Goal: Task Accomplishment & Management: Complete application form

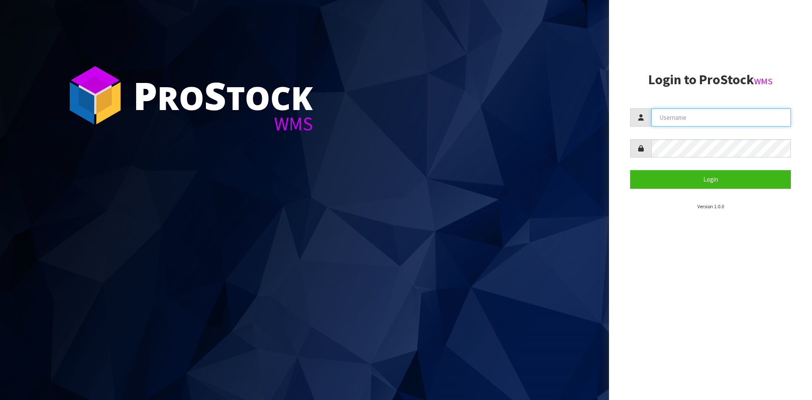
type input "YOURREFORMER"
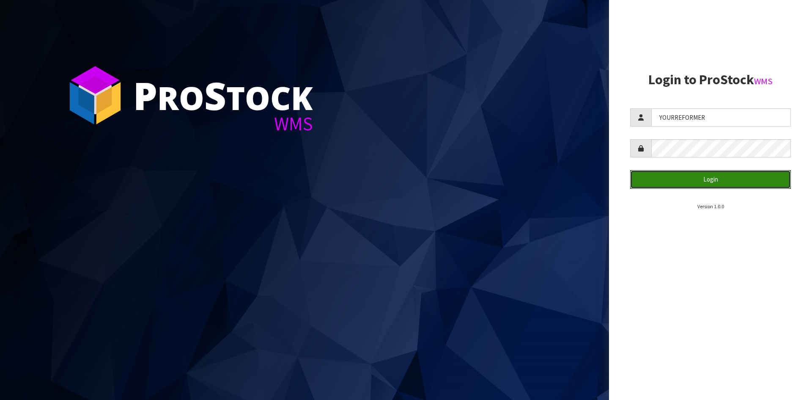
click at [672, 180] on button "Login" at bounding box center [711, 179] width 161 height 18
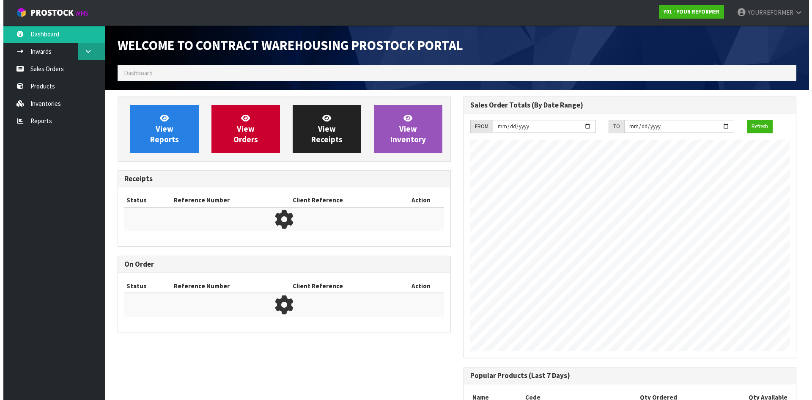
scroll to position [469, 346]
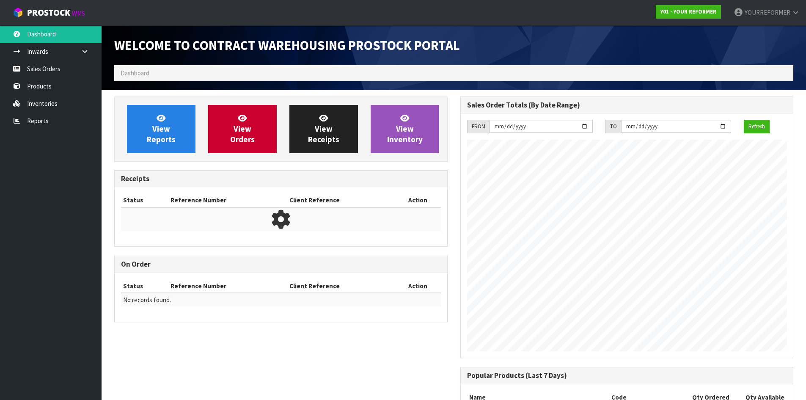
drag, startPoint x: 74, startPoint y: 57, endPoint x: 71, endPoint y: 61, distance: 6.0
click at [74, 57] on link at bounding box center [87, 51] width 27 height 17
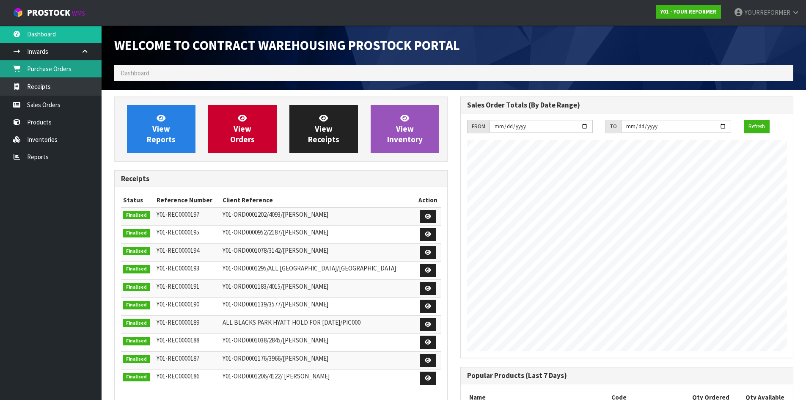
click at [62, 67] on link "Purchase Orders" at bounding box center [51, 68] width 102 height 17
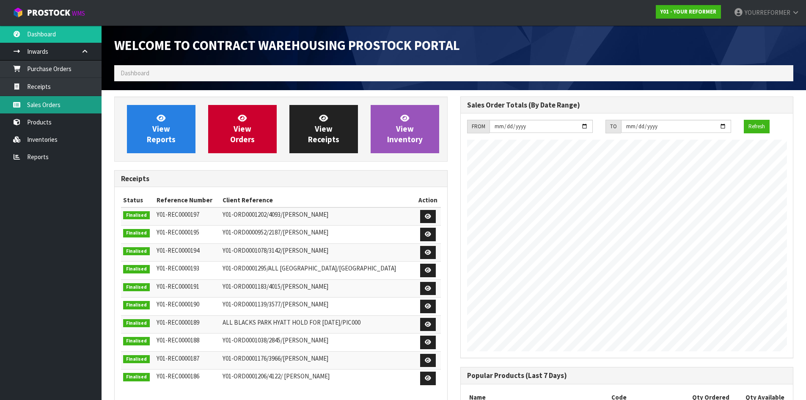
click at [45, 101] on link "Sales Orders" at bounding box center [51, 104] width 102 height 17
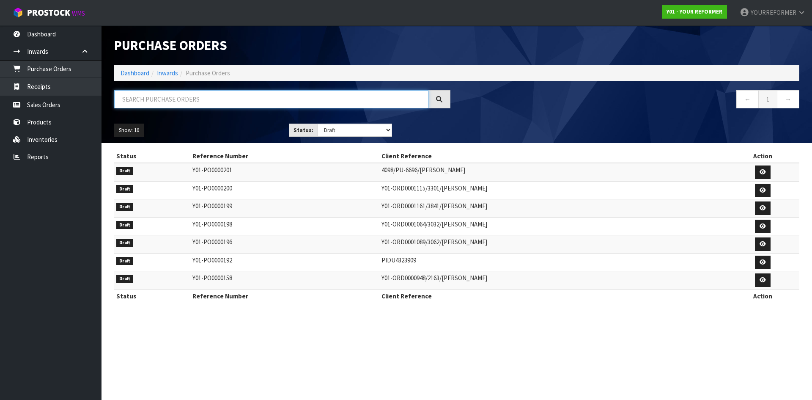
click at [154, 102] on input "text" at bounding box center [271, 99] width 314 height 18
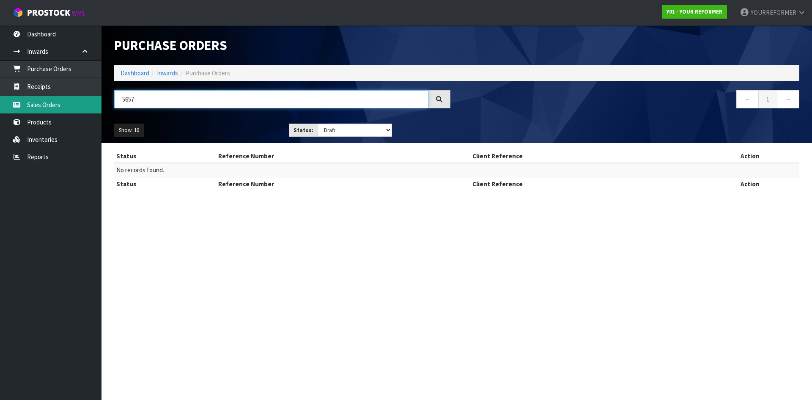
type input "5657"
click at [61, 102] on link "Sales Orders" at bounding box center [51, 104] width 102 height 17
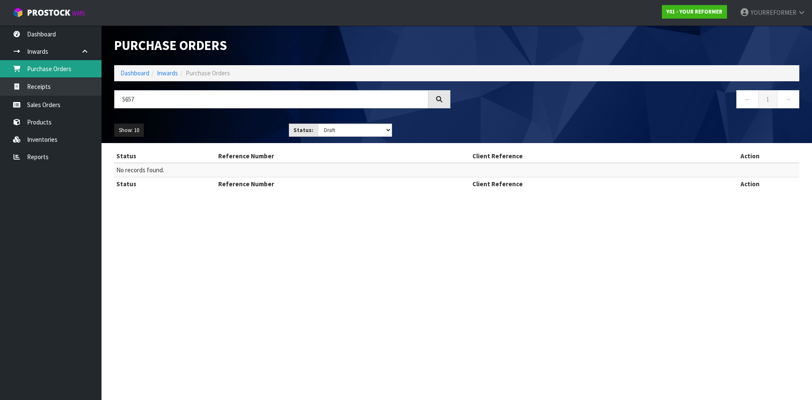
click at [60, 75] on link "Purchase Orders" at bounding box center [51, 68] width 102 height 17
click at [55, 107] on link "Sales Orders" at bounding box center [51, 104] width 102 height 17
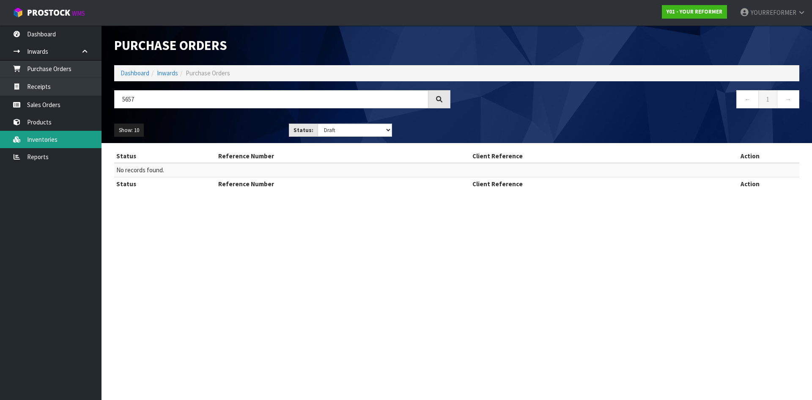
click at [60, 138] on link "Inventories" at bounding box center [51, 139] width 102 height 17
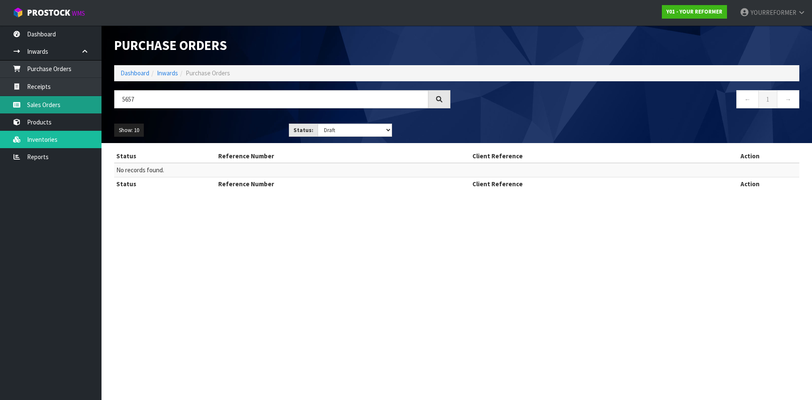
click at [69, 107] on link "Sales Orders" at bounding box center [51, 104] width 102 height 17
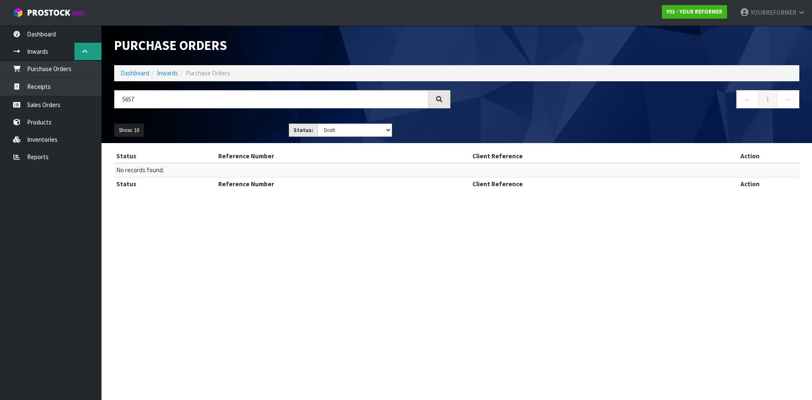
click at [81, 50] on icon at bounding box center [85, 51] width 8 height 6
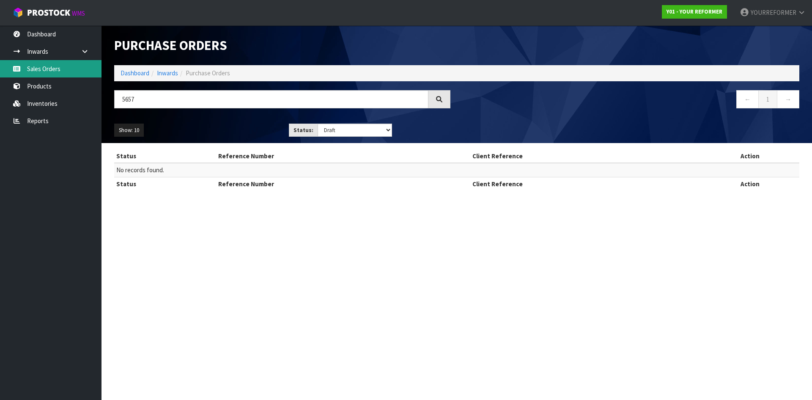
click at [54, 67] on link "Sales Orders" at bounding box center [51, 68] width 102 height 17
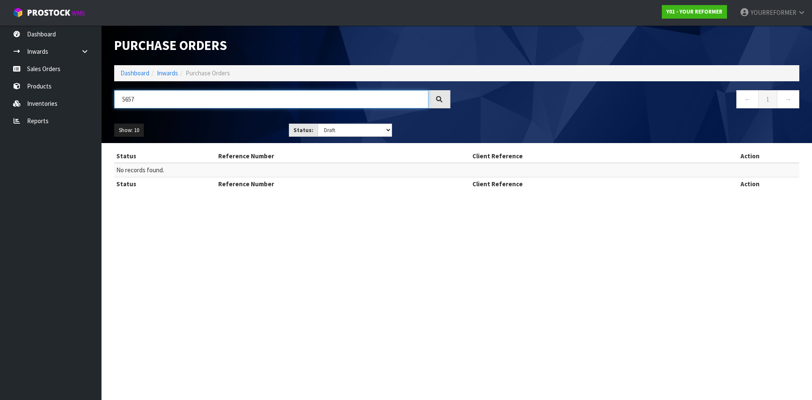
click at [152, 102] on input "5657" at bounding box center [271, 99] width 314 height 18
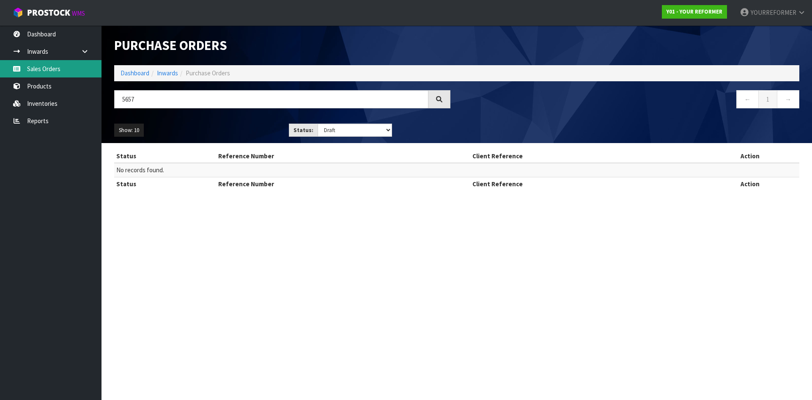
click at [73, 72] on link "Sales Orders" at bounding box center [51, 68] width 102 height 17
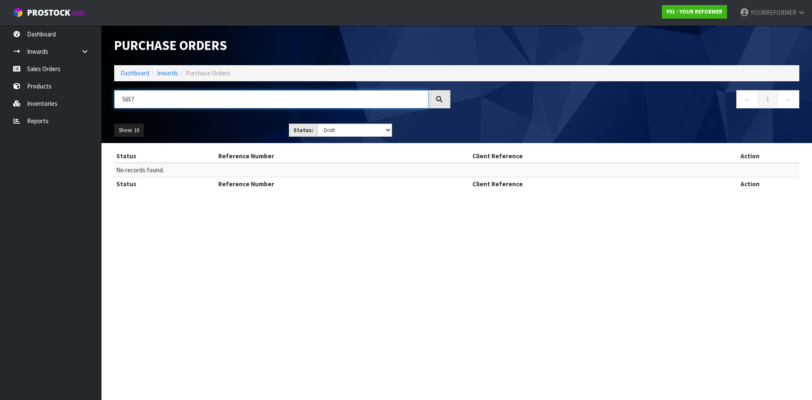
click at [156, 95] on input "5657" at bounding box center [271, 99] width 314 height 18
drag, startPoint x: 142, startPoint y: 98, endPoint x: 121, endPoint y: 102, distance: 21.5
click at [121, 102] on input "5657" at bounding box center [271, 99] width 314 height 18
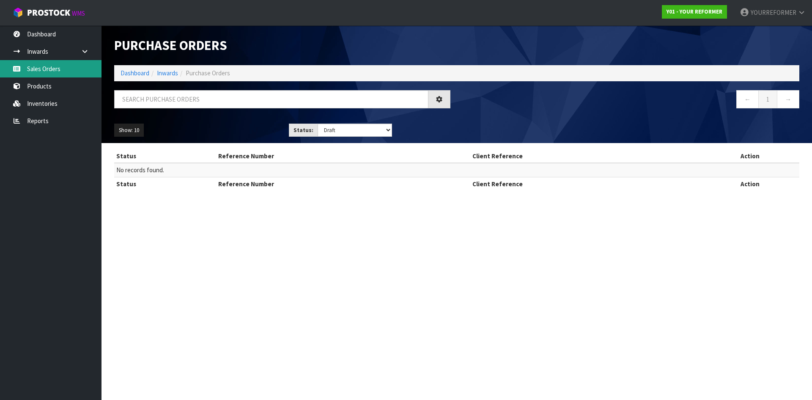
click at [35, 74] on link "Sales Orders" at bounding box center [51, 68] width 102 height 17
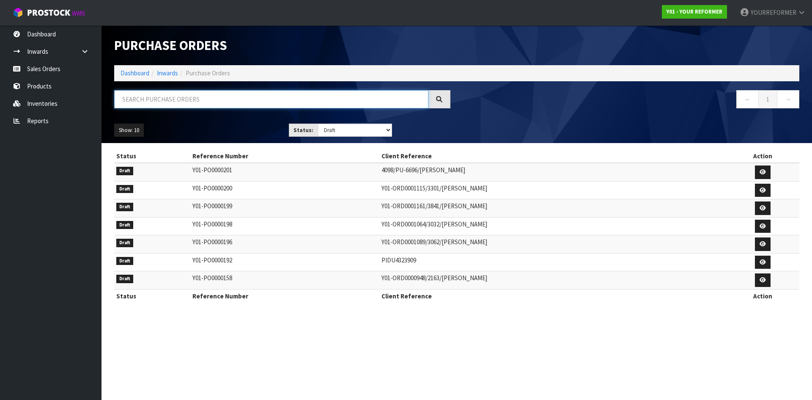
click at [201, 105] on input "text" at bounding box center [271, 99] width 314 height 18
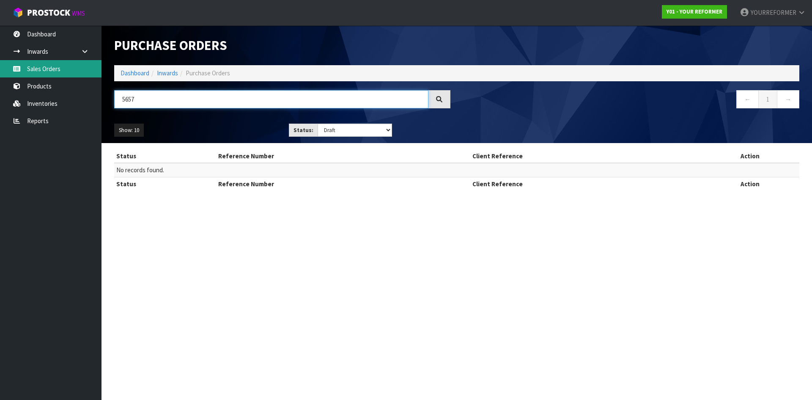
type input "5657"
click at [68, 66] on link "Sales Orders" at bounding box center [51, 68] width 102 height 17
drag, startPoint x: 143, startPoint y: 105, endPoint x: 105, endPoint y: 107, distance: 38.1
click at [105, 106] on header "Purchase Orders Import Purchase Orders Drop file here to import csv template Da…" at bounding box center [457, 84] width 711 height 118
click at [62, 67] on link "Sales Orders" at bounding box center [51, 68] width 102 height 17
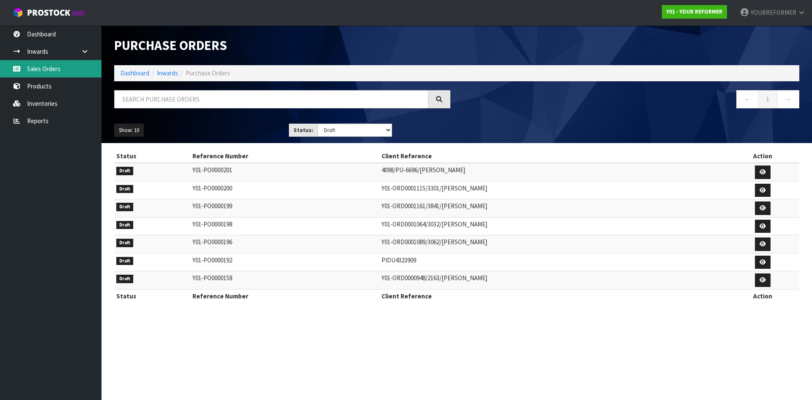
click at [62, 67] on link "Sales Orders" at bounding box center [51, 68] width 102 height 17
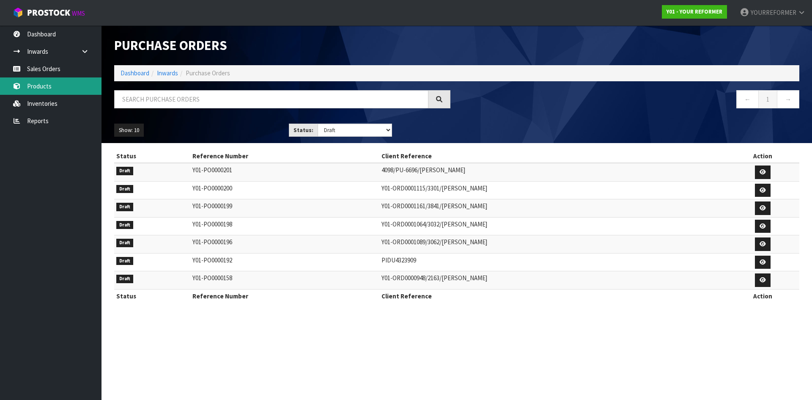
click at [53, 92] on link "Products" at bounding box center [51, 85] width 102 height 17
click at [50, 65] on link "Sales Orders" at bounding box center [51, 68] width 102 height 17
click at [39, 85] on link "Products" at bounding box center [51, 85] width 102 height 17
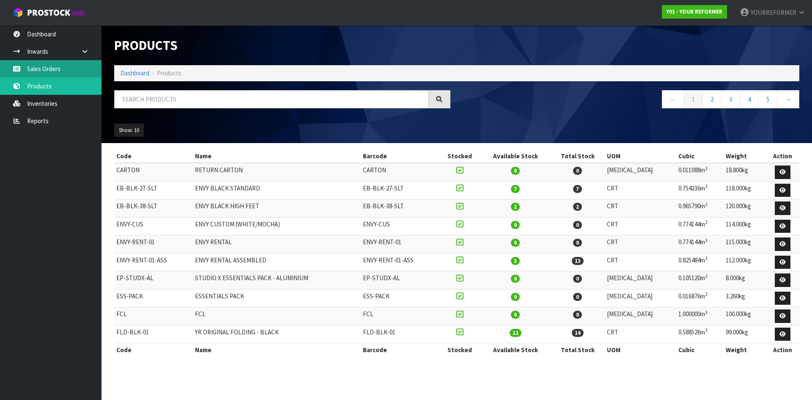
click at [66, 63] on link "Sales Orders" at bounding box center [51, 68] width 102 height 17
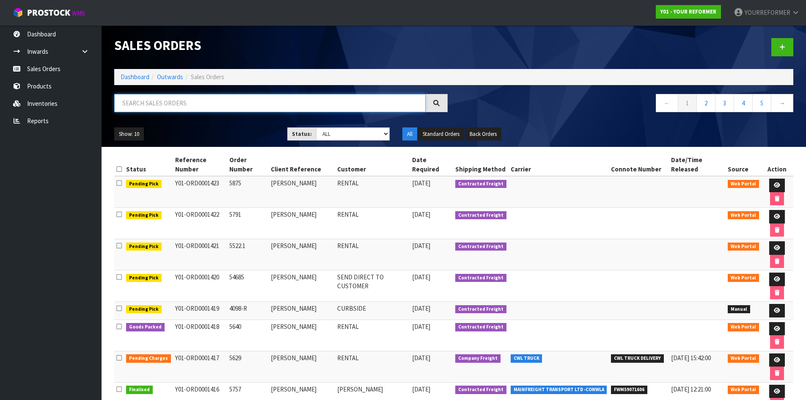
click at [175, 99] on input "text" at bounding box center [269, 103] width 311 height 18
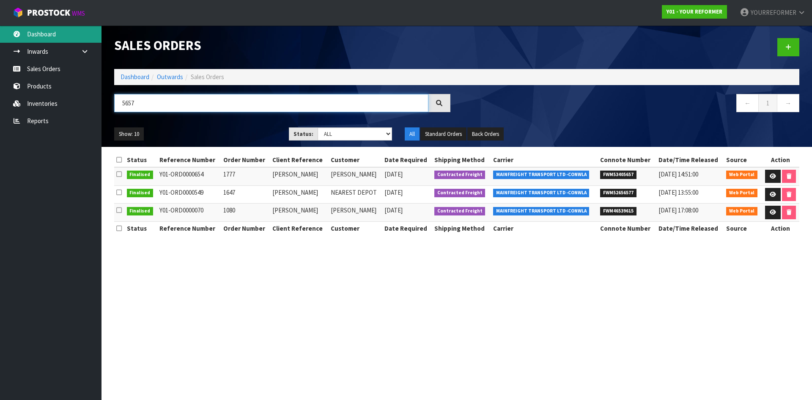
type input "5657"
click at [790, 48] on icon at bounding box center [789, 47] width 6 height 6
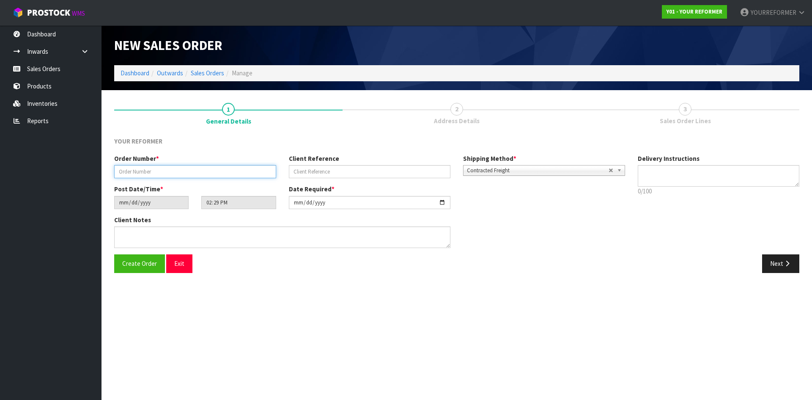
click at [190, 175] on input "text" at bounding box center [195, 171] width 162 height 13
paste input "5657"
type input "5657"
drag, startPoint x: 333, startPoint y: 167, endPoint x: 405, endPoint y: 173, distance: 72.1
click at [333, 167] on input "text" at bounding box center [370, 171] width 162 height 13
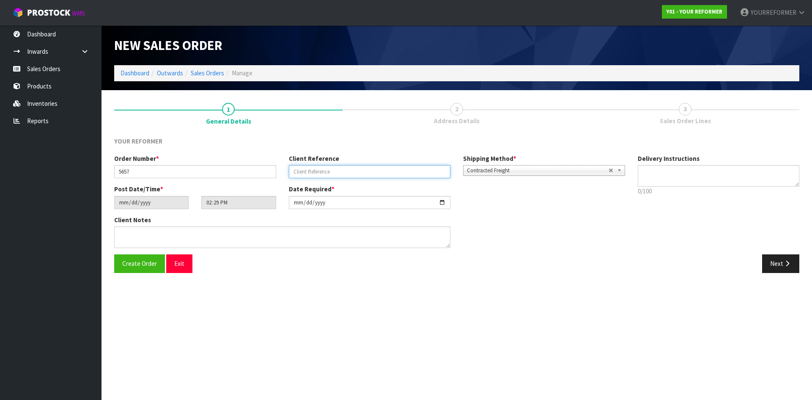
paste input "[PERSON_NAME]"
type input "[PERSON_NAME]"
click at [656, 170] on textarea at bounding box center [719, 176] width 162 height 22
click at [672, 183] on textarea at bounding box center [719, 176] width 162 height 22
paste textarea "[PHONE_NUMBER]"
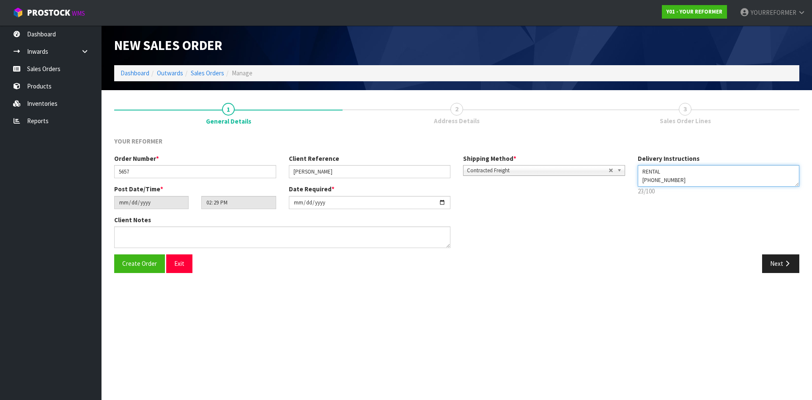
type textarea "RENTAL [PHONE_NUMBER]"
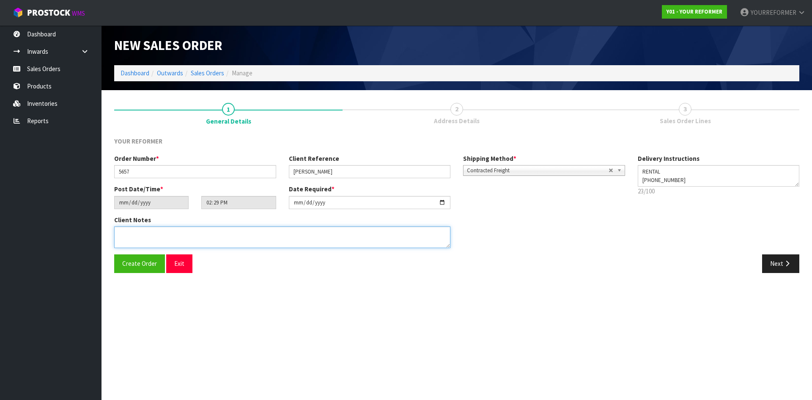
click at [274, 233] on textarea at bounding box center [282, 237] width 336 height 22
paste textarea "[PERSON_NAME] [GEOGRAPHIC_DATA] 2014 [GEOGRAPHIC_DATA] [PHONE_NUMBER]"
type textarea "[PERSON_NAME] [GEOGRAPHIC_DATA] 2014 [GEOGRAPHIC_DATA] [PHONE_NUMBER]"
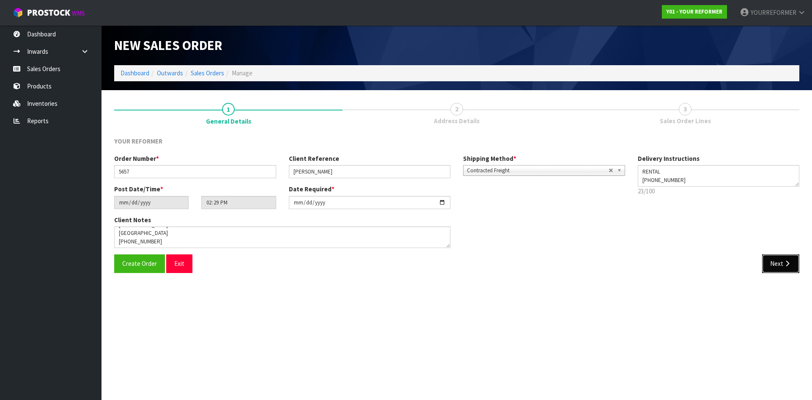
click at [785, 265] on icon "button" at bounding box center [788, 263] width 8 height 6
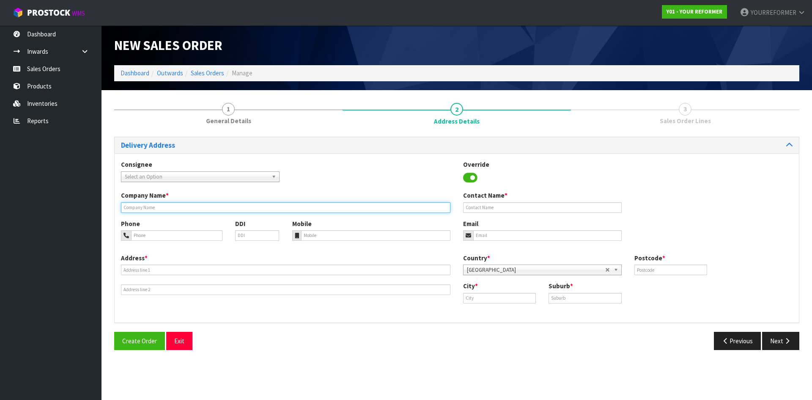
drag, startPoint x: 157, startPoint y: 207, endPoint x: 160, endPoint y: 211, distance: 4.9
click at [157, 207] on input "text" at bounding box center [286, 207] width 330 height 11
type input "RENTAL"
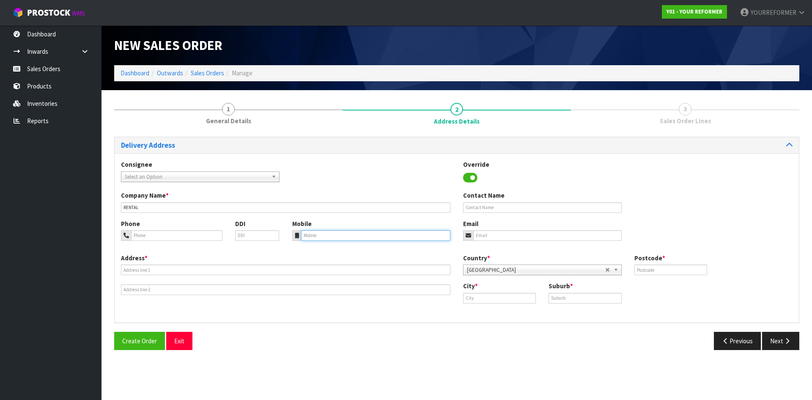
drag, startPoint x: 364, startPoint y: 237, endPoint x: 353, endPoint y: 240, distance: 11.3
click at [363, 238] on input "tel" at bounding box center [376, 235] width 150 height 11
click at [336, 229] on div "Mobile" at bounding box center [371, 230] width 171 height 22
click at [350, 237] on input "tel" at bounding box center [376, 235] width 150 height 11
paste input "[PHONE_NUMBER]"
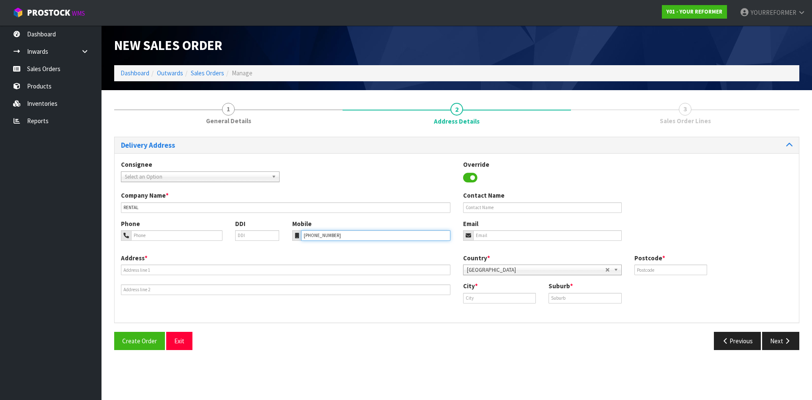
type input "[PHONE_NUMBER]"
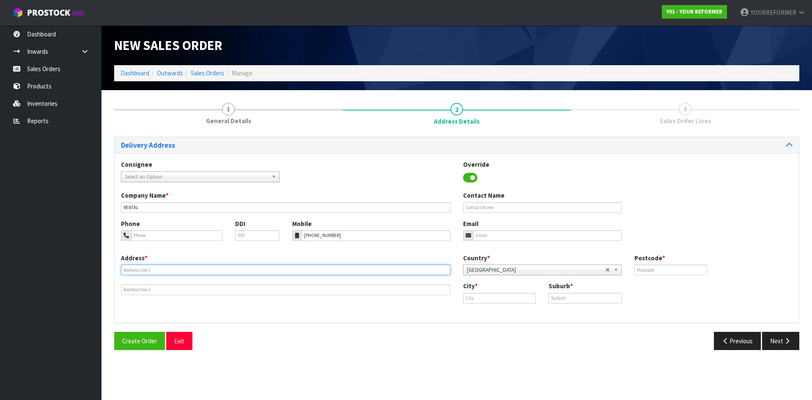
click at [171, 269] on input "text" at bounding box center [286, 269] width 330 height 11
paste input "[GEOGRAPHIC_DATA] [GEOGRAPHIC_DATA] 2014 [GEOGRAPHIC_DATA]"
type input "[GEOGRAPHIC_DATA] [GEOGRAPHIC_DATA] 2014 [GEOGRAPHIC_DATA]"
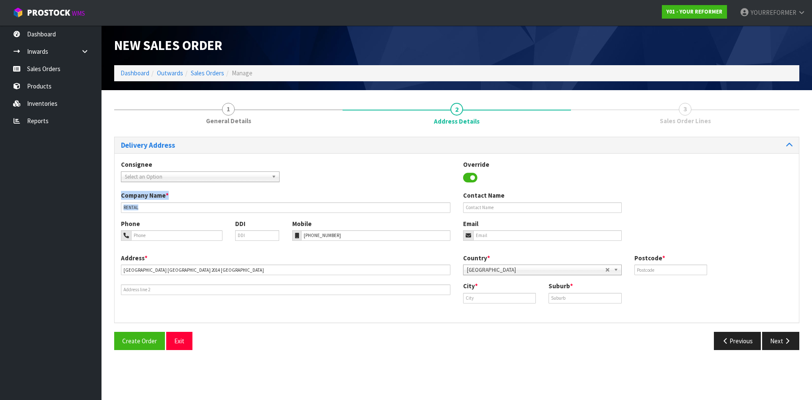
click at [467, 191] on div "Consignee 000001.BAY MECHANICS - BAY MECHANICS 000001A - BRAKE & TRANSMISSION N…" at bounding box center [457, 237] width 685 height 169
click at [479, 205] on input "text" at bounding box center [542, 207] width 159 height 11
paste input "[PERSON_NAME]"
type input "[PERSON_NAME]"
click at [544, 236] on input "email" at bounding box center [548, 235] width 149 height 11
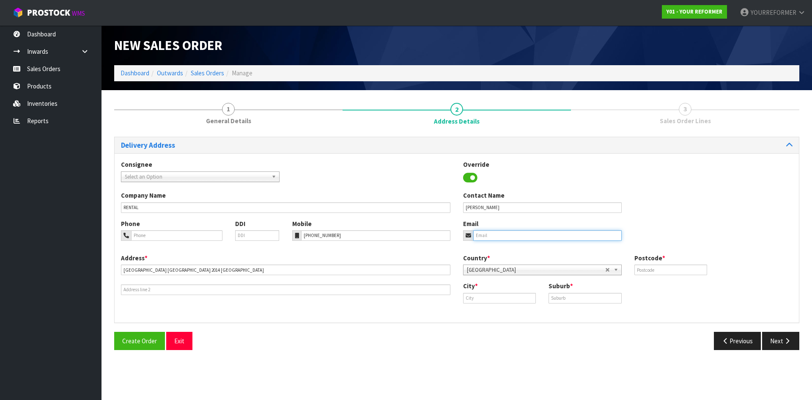
paste input "[PERSON_NAME][EMAIL_ADDRESS][DOMAIN_NAME]"
type input "[PERSON_NAME][EMAIL_ADDRESS][DOMAIN_NAME]"
drag, startPoint x: 668, startPoint y: 269, endPoint x: 646, endPoint y: 269, distance: 22.0
click at [668, 269] on input "text" at bounding box center [671, 269] width 73 height 11
drag, startPoint x: 673, startPoint y: 275, endPoint x: 603, endPoint y: 285, distance: 70.6
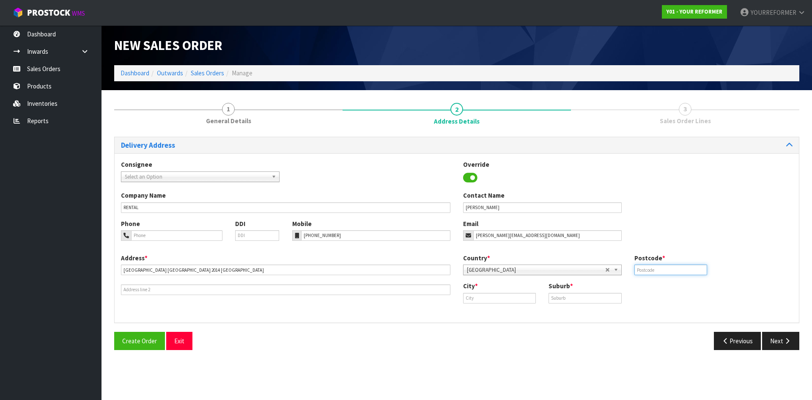
click at [672, 275] on input "text" at bounding box center [671, 269] width 73 height 11
paste input "2014"
type input "2014"
click at [511, 295] on input "text" at bounding box center [499, 298] width 73 height 11
click at [506, 315] on link "Aucklan d" at bounding box center [497, 312] width 67 height 11
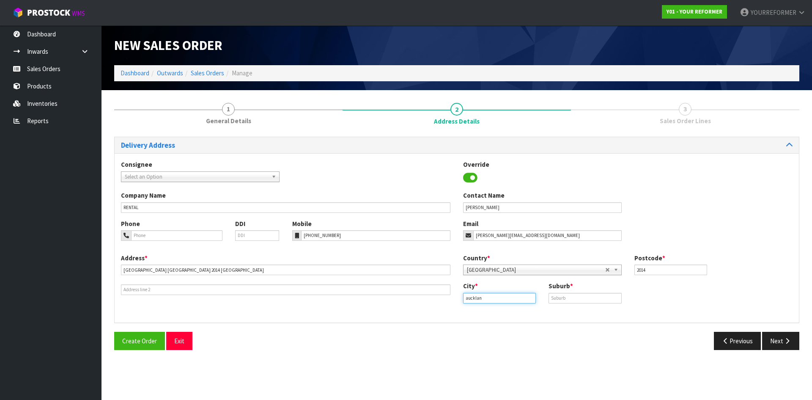
type input "[GEOGRAPHIC_DATA]"
drag, startPoint x: 577, startPoint y: 300, endPoint x: 664, endPoint y: 317, distance: 89.2
click at [577, 300] on input "text" at bounding box center [585, 298] width 73 height 11
paste input "[GEOGRAPHIC_DATA]"
type input "[GEOGRAPHIC_DATA]"
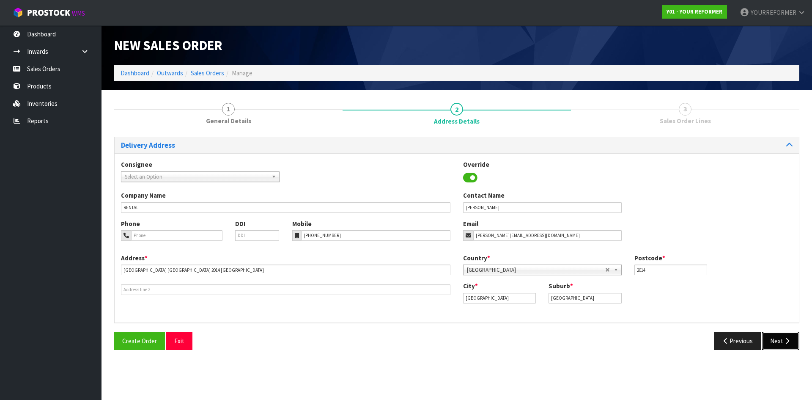
click at [790, 338] on icon "button" at bounding box center [788, 341] width 8 height 6
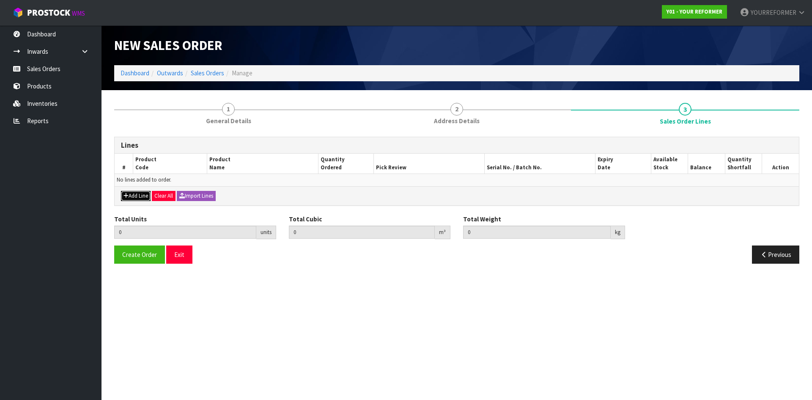
click at [147, 194] on button "Add Line" at bounding box center [136, 196] width 30 height 10
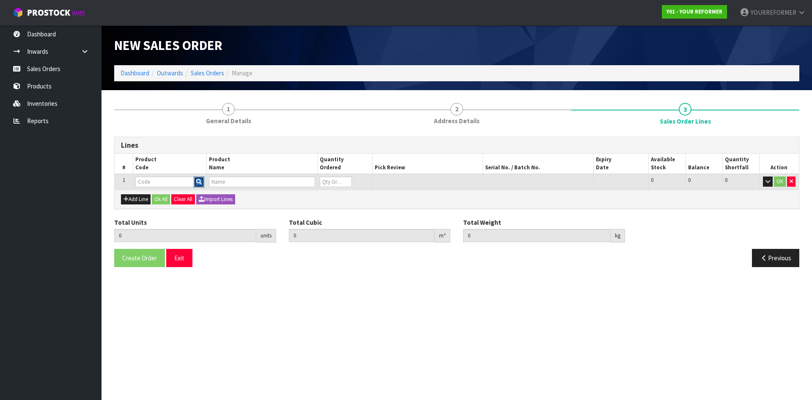
click at [198, 180] on icon "button" at bounding box center [199, 182] width 6 height 6
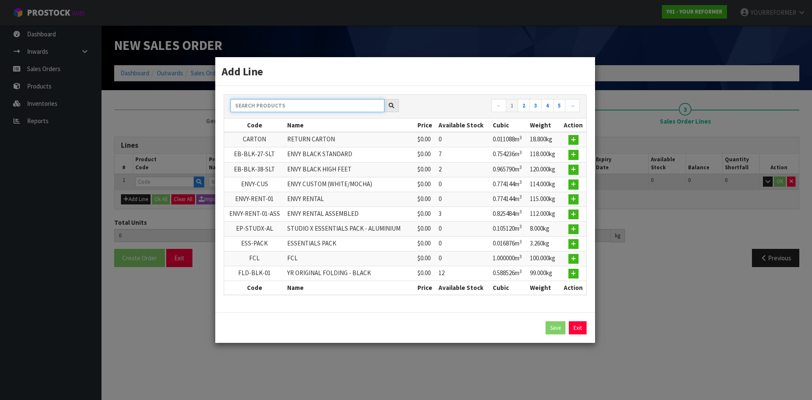
click at [270, 108] on input "text" at bounding box center [308, 105] width 154 height 13
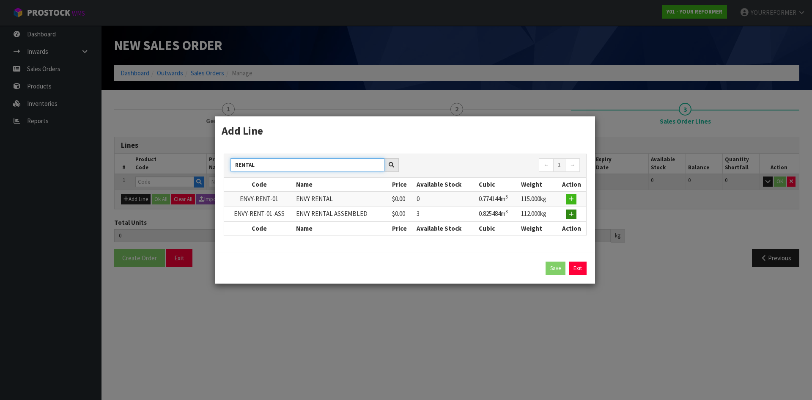
type input "RENTAL"
click at [575, 216] on button "button" at bounding box center [572, 214] width 10 height 10
type input "0.000000"
type input "0.000"
type input "ENVY-RENT-01-ASS"
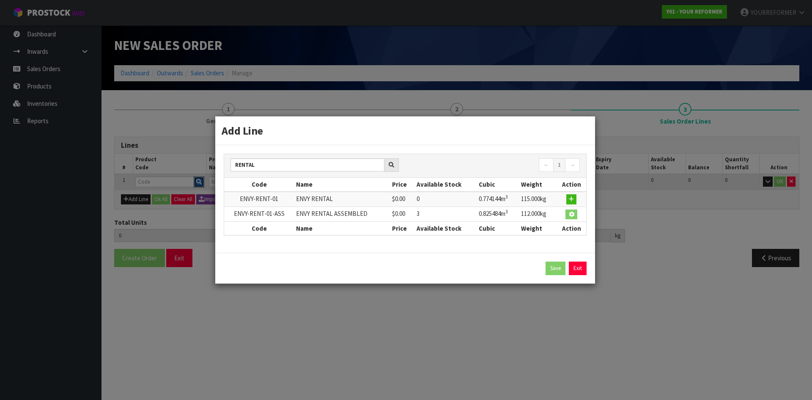
type input "ENVY RENTAL ASSEMBLED"
type input "0"
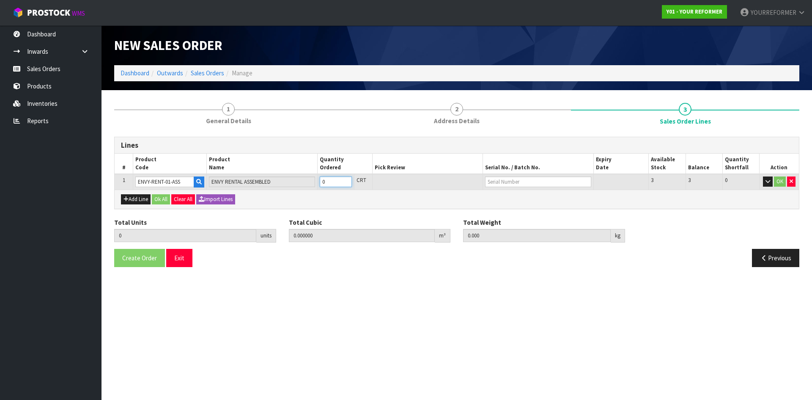
type input "1"
type input "0.825484"
type input "112"
type input "1"
click at [346, 181] on input "1" at bounding box center [336, 181] width 32 height 11
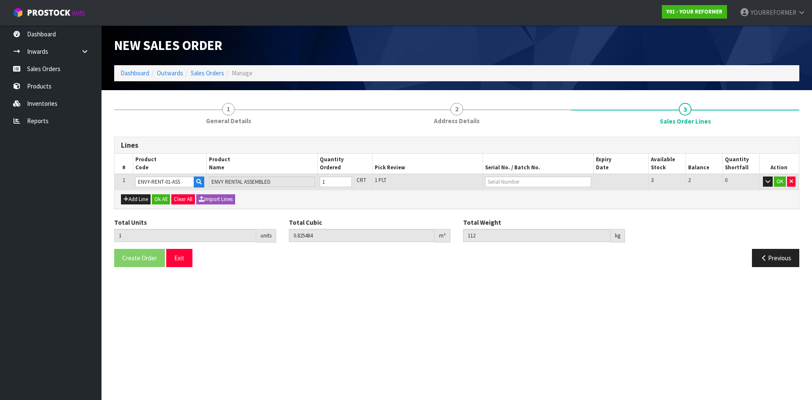
click at [169, 193] on div "Add Line Ok All Clear All Import Lines" at bounding box center [457, 199] width 685 height 19
click at [166, 200] on button "Ok All" at bounding box center [161, 199] width 18 height 10
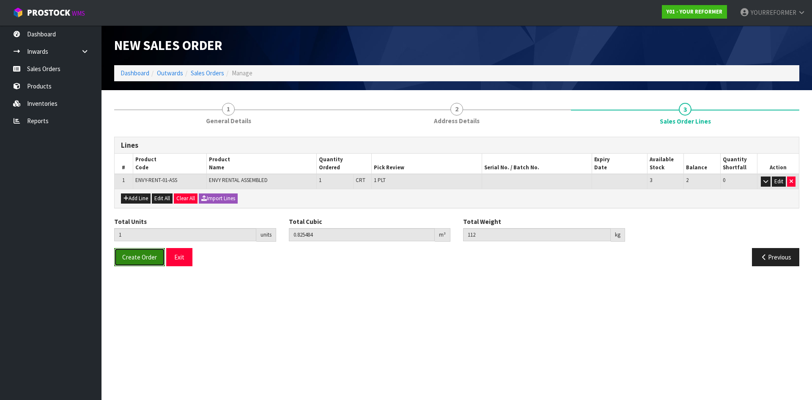
drag, startPoint x: 147, startPoint y: 255, endPoint x: 5, endPoint y: 247, distance: 142.0
click at [147, 255] on span "Create Order" at bounding box center [139, 257] width 35 height 8
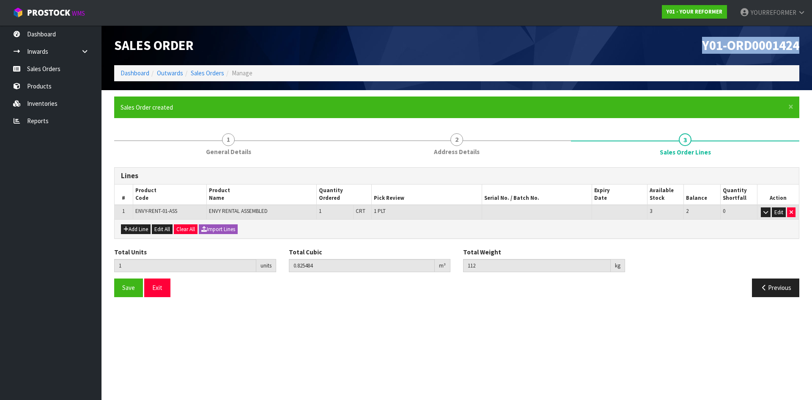
drag, startPoint x: 804, startPoint y: 49, endPoint x: 458, endPoint y: 91, distance: 348.3
click at [583, 52] on div "Y01-ORD0001424" at bounding box center [631, 45] width 349 height 40
copy span "Y01-ORD0001424"
